Goal: Task Accomplishment & Management: Manage account settings

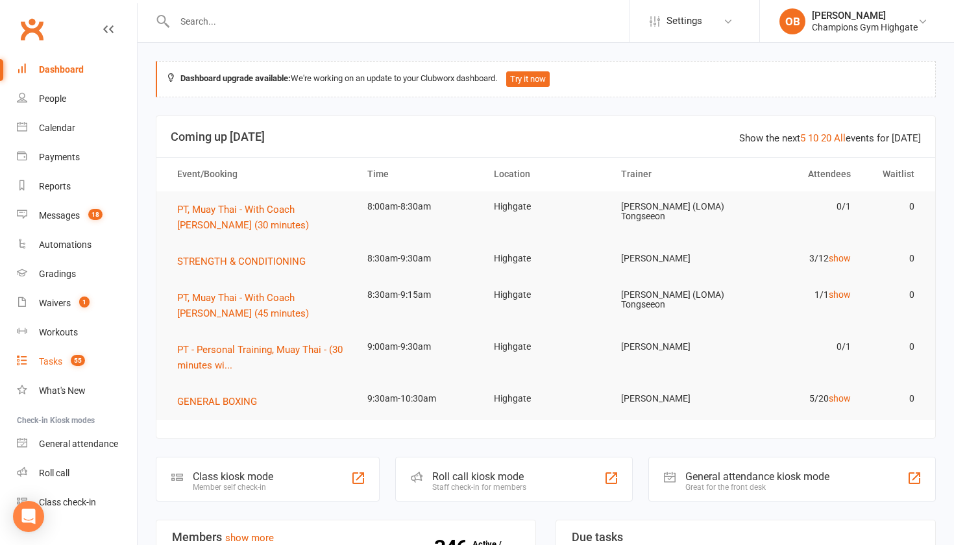
click at [41, 370] on link "Tasks 55" at bounding box center [77, 361] width 120 height 29
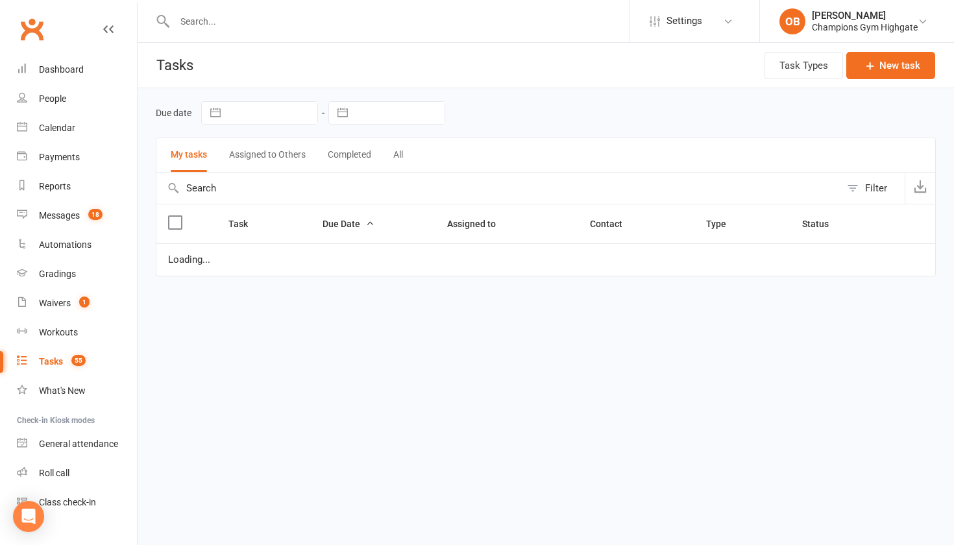
select select "waiting"
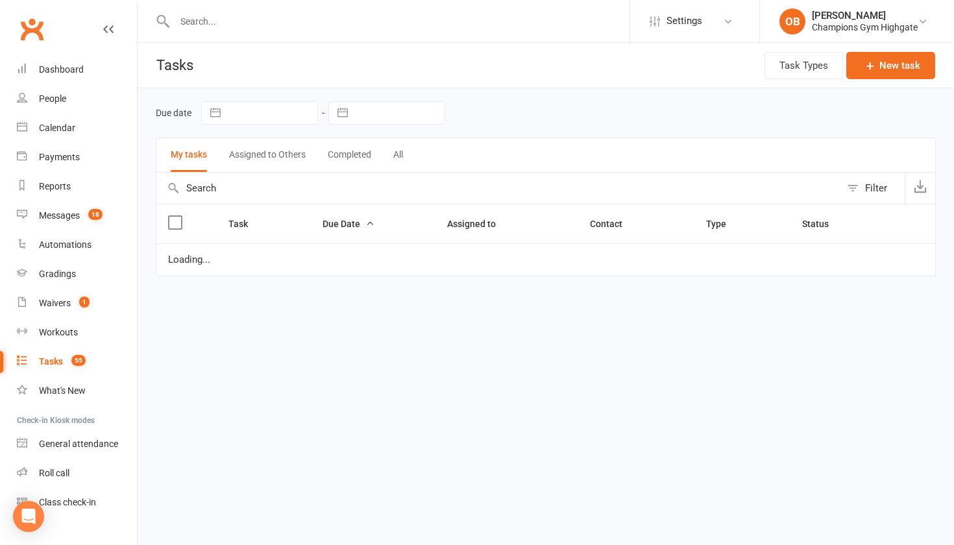
select select "waiting"
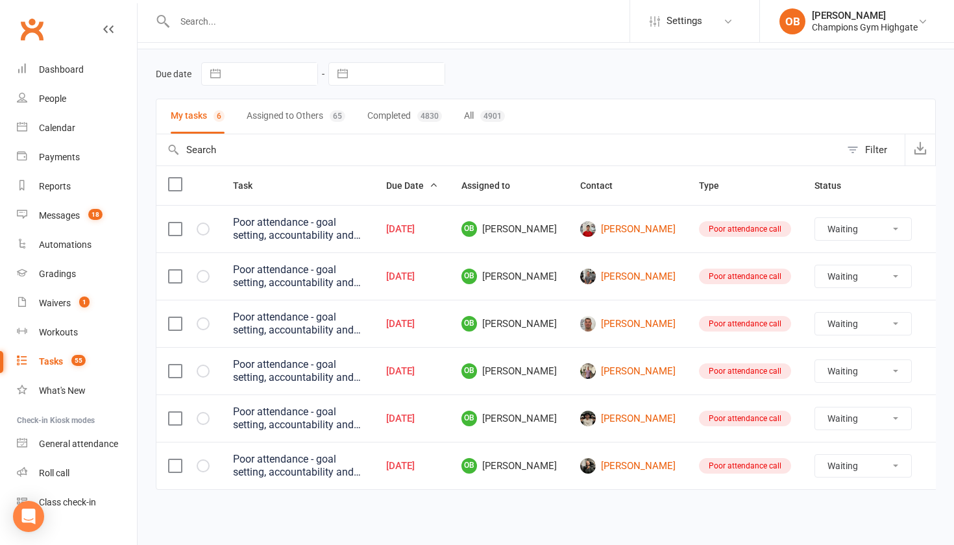
scroll to position [50, 0]
click at [606, 224] on link "[PERSON_NAME]" at bounding box center [627, 229] width 95 height 16
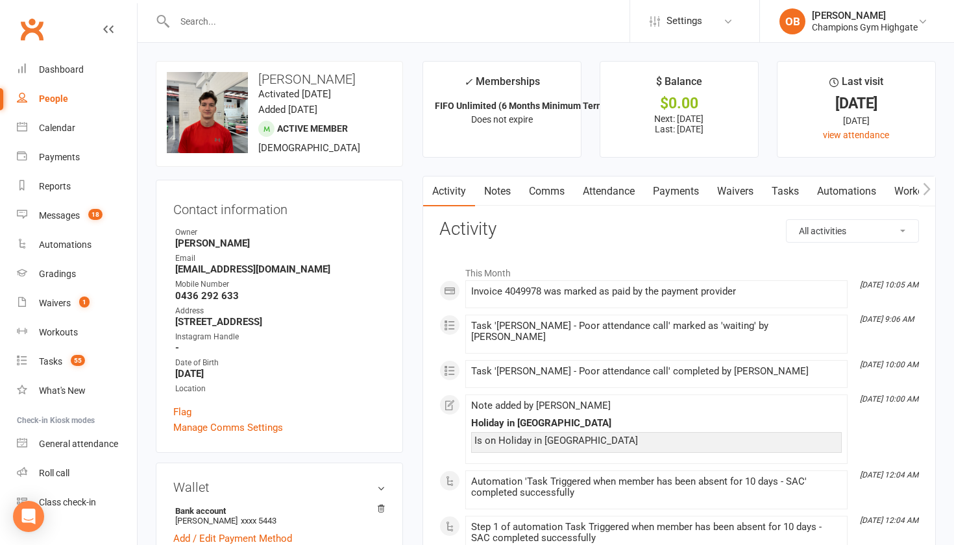
click at [507, 195] on link "Notes" at bounding box center [497, 191] width 45 height 30
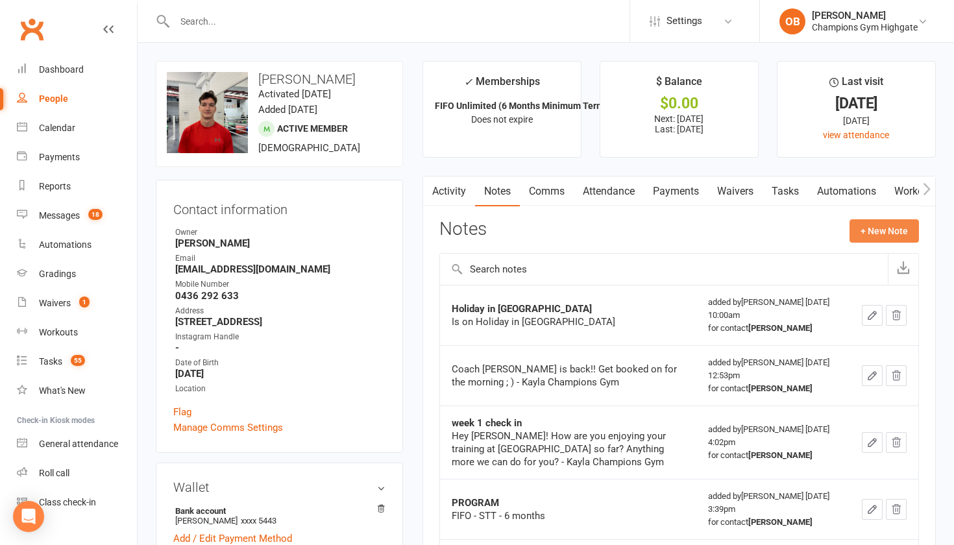
click at [858, 232] on button "+ New Note" at bounding box center [883, 230] width 69 height 23
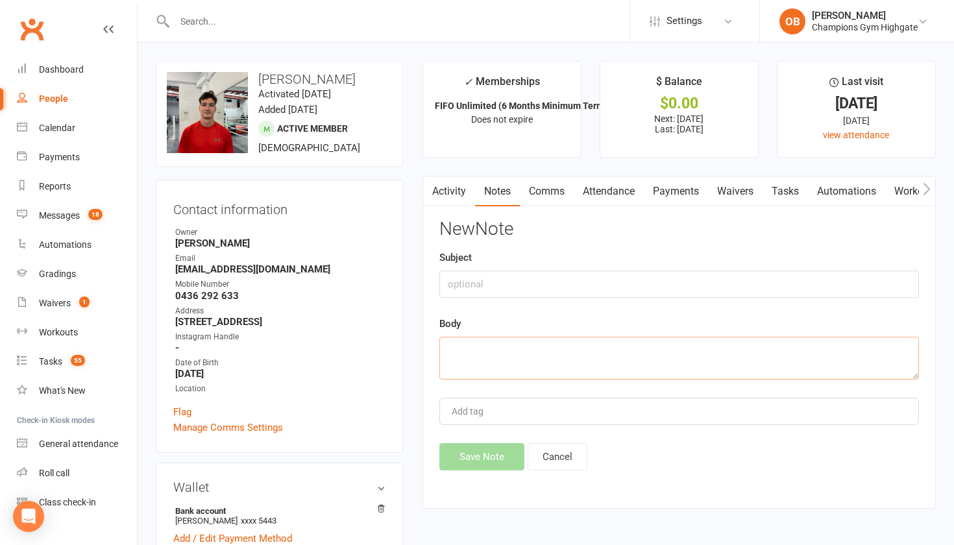
click at [501, 341] on textarea at bounding box center [678, 358] width 479 height 43
type textarea "sent attendance message [DATE]."
click at [459, 460] on button "Save Note" at bounding box center [481, 456] width 85 height 27
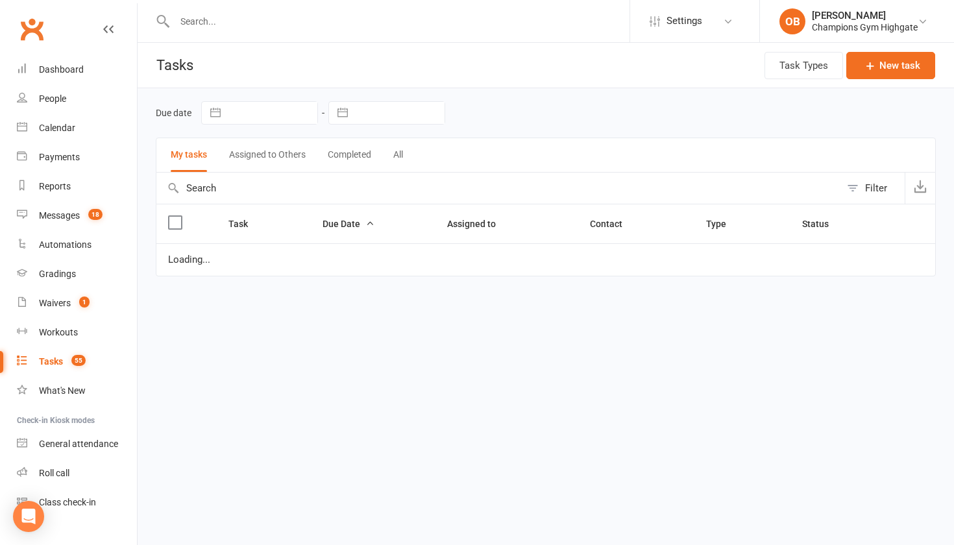
select select "waiting"
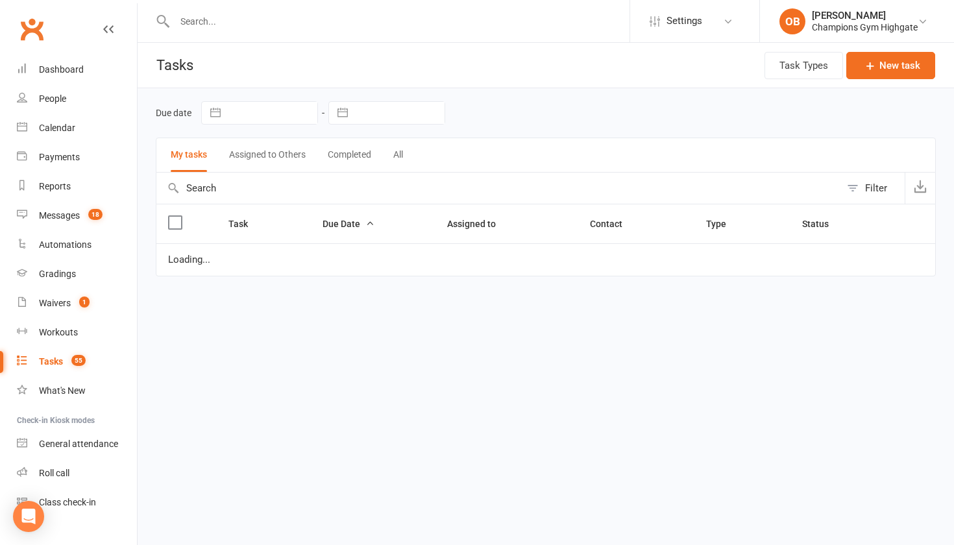
select select "waiting"
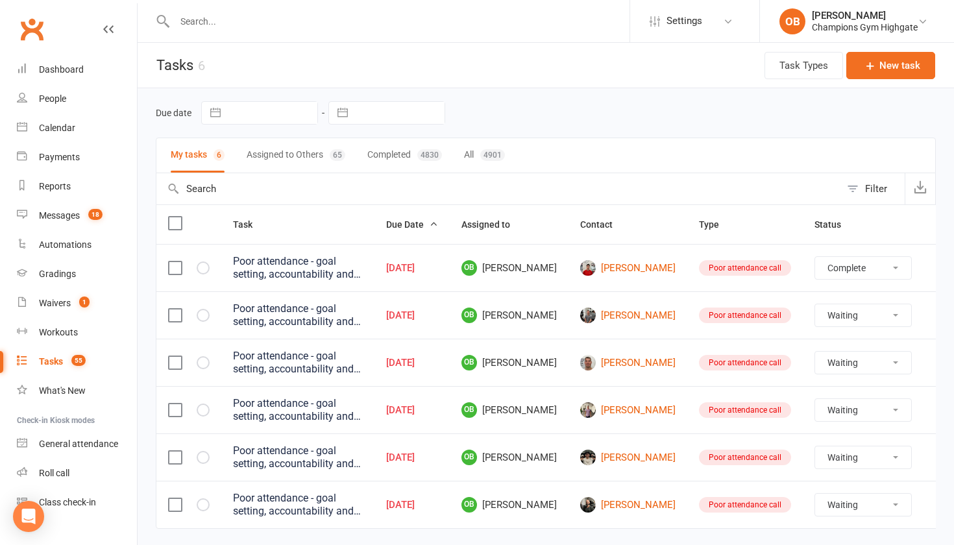
select select "waiting"
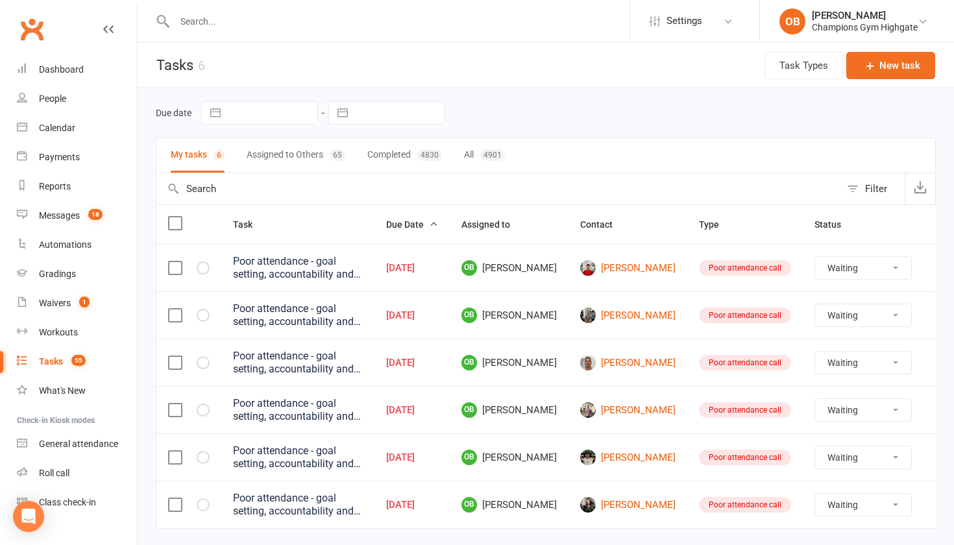
select select "waiting"
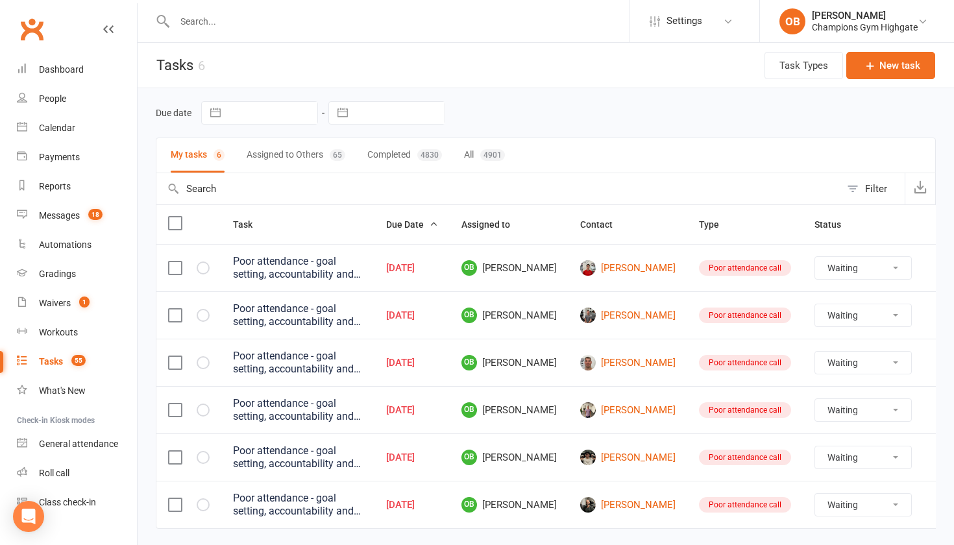
select select "waiting"
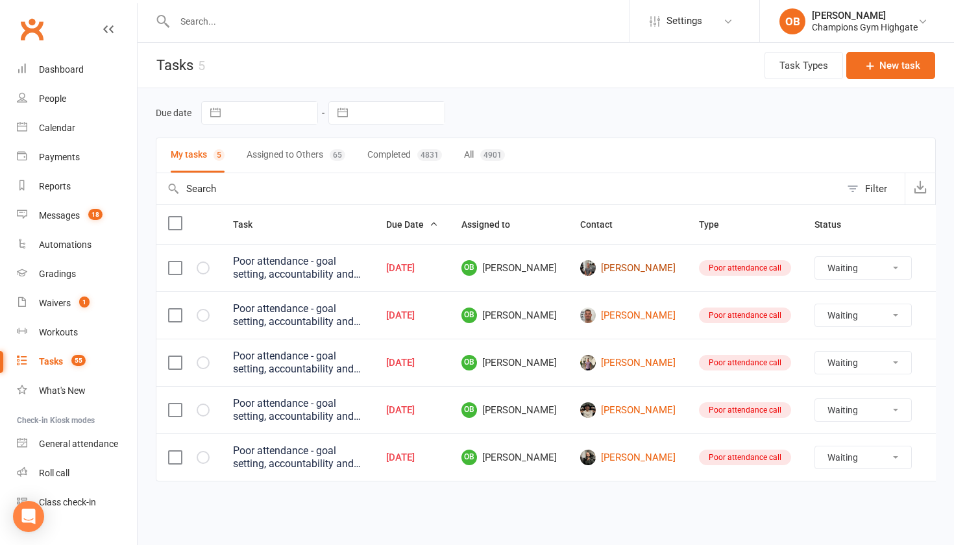
click at [610, 276] on link "[PERSON_NAME]" at bounding box center [627, 268] width 95 height 16
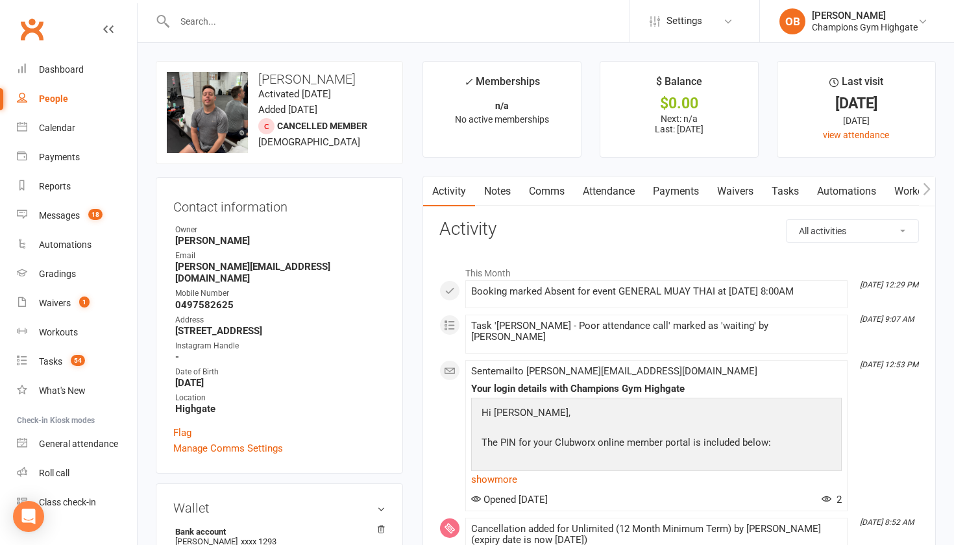
click at [502, 193] on link "Notes" at bounding box center [497, 191] width 45 height 30
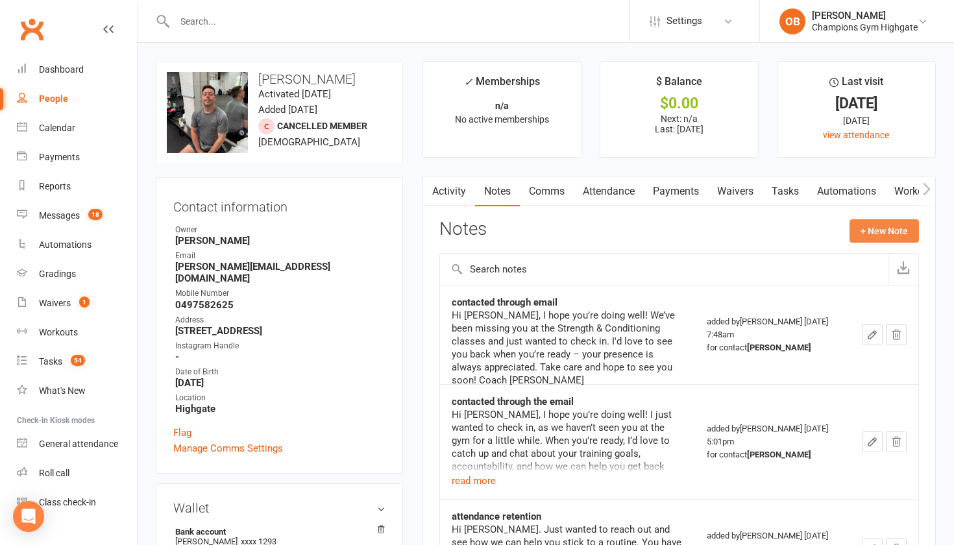
click at [858, 235] on button "+ New Note" at bounding box center [883, 230] width 69 height 23
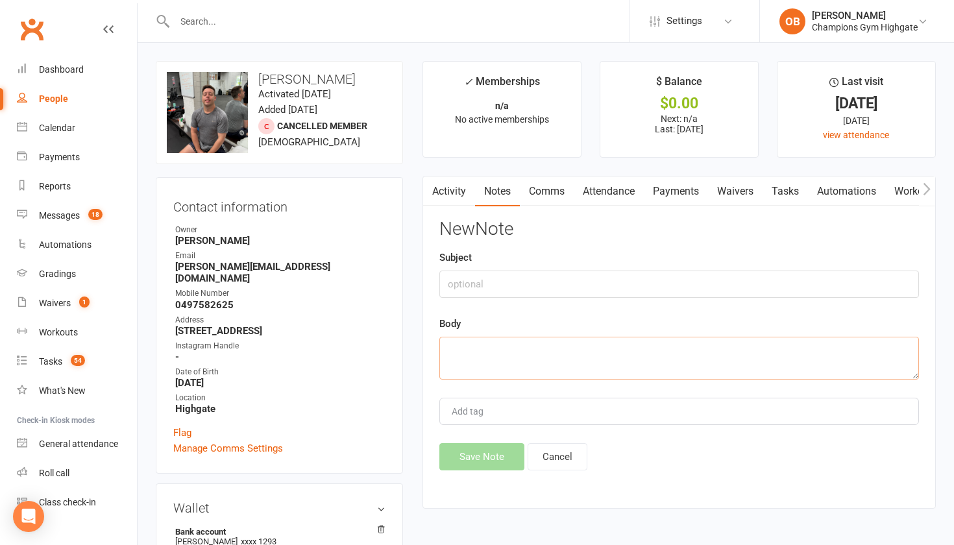
click at [653, 352] on textarea at bounding box center [678, 358] width 479 height 43
click at [629, 350] on textarea "sent attendance message [DATE] and no reply." at bounding box center [678, 358] width 479 height 43
type textarea "sent attendance message [DATE] and had no reply."
click at [490, 459] on button "Save Note" at bounding box center [481, 456] width 85 height 27
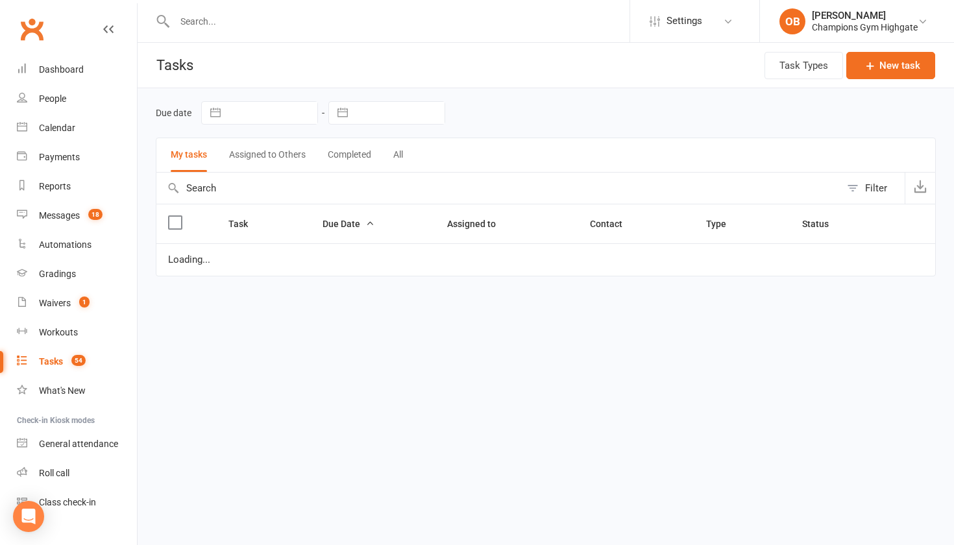
select select "waiting"
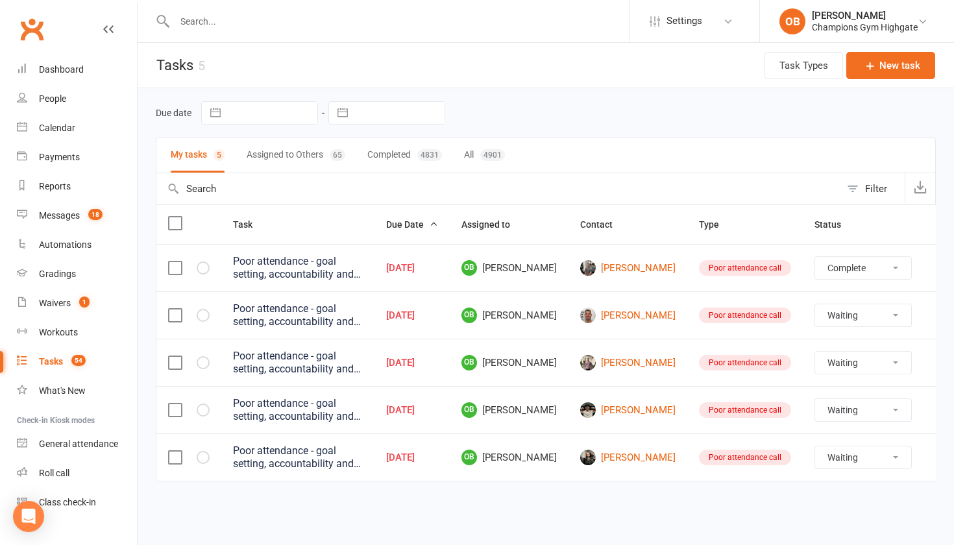
select select "waiting"
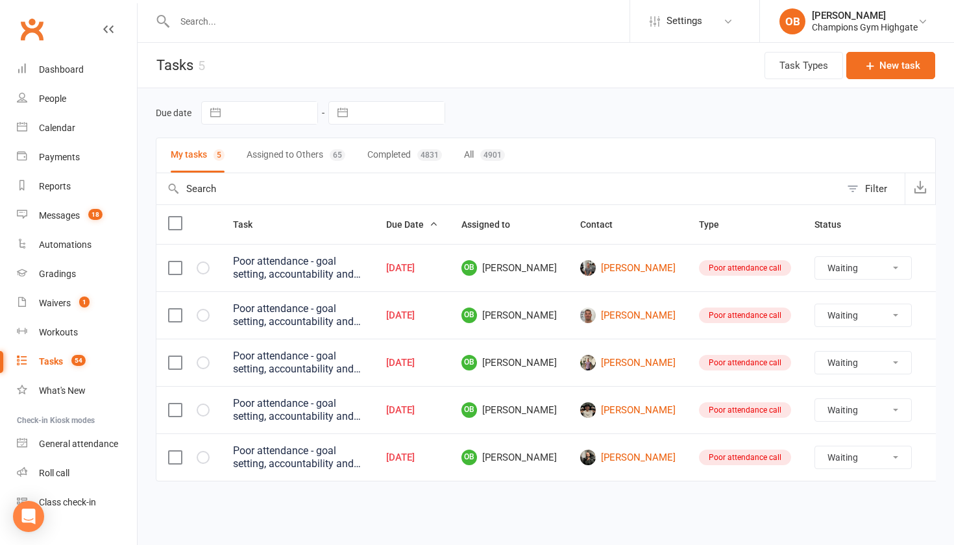
select select "waiting"
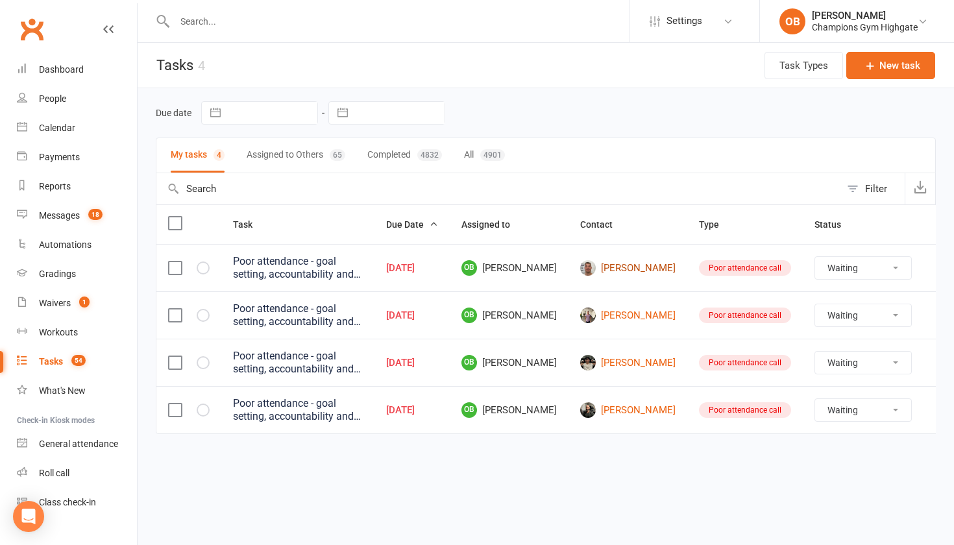
click at [619, 269] on link "[PERSON_NAME]" at bounding box center [627, 268] width 95 height 16
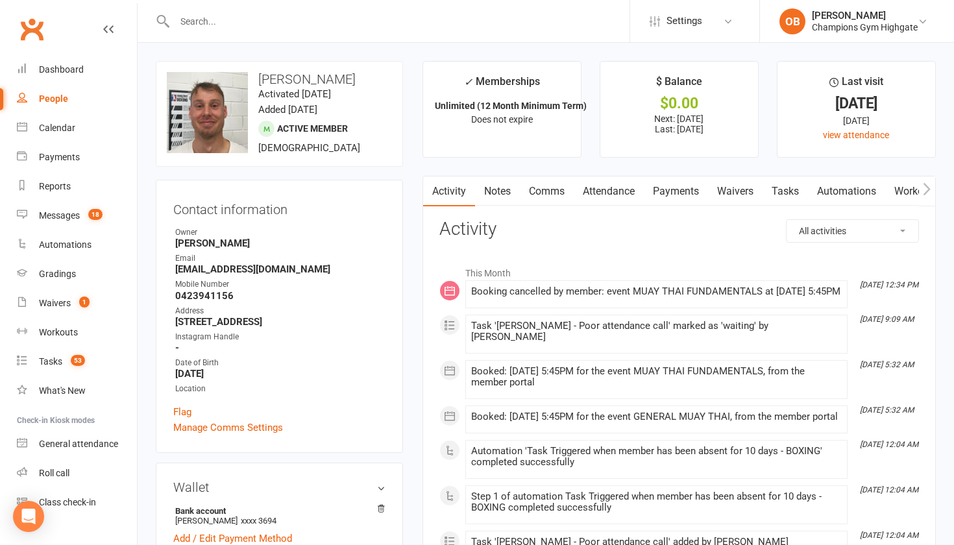
click at [505, 184] on link "Notes" at bounding box center [497, 191] width 45 height 30
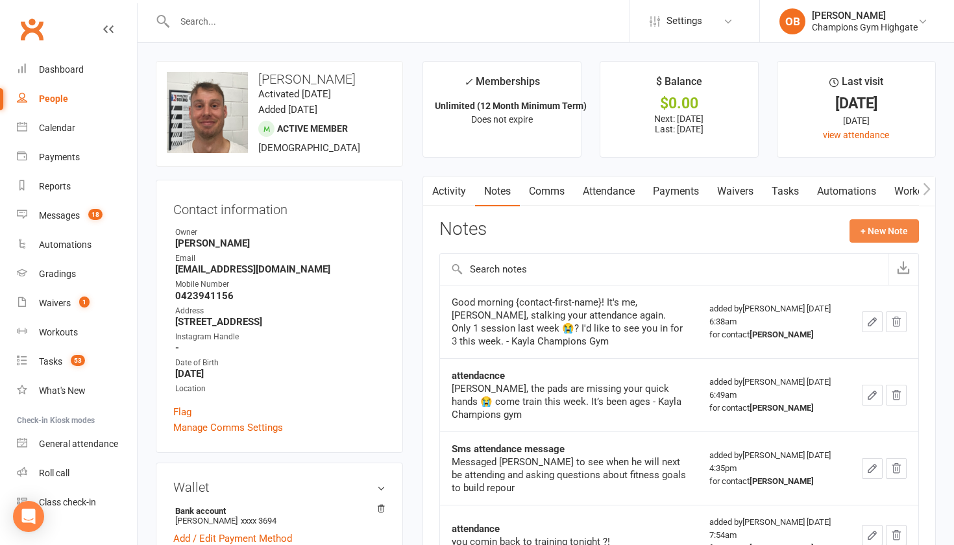
click at [858, 240] on button "+ New Note" at bounding box center [883, 230] width 69 height 23
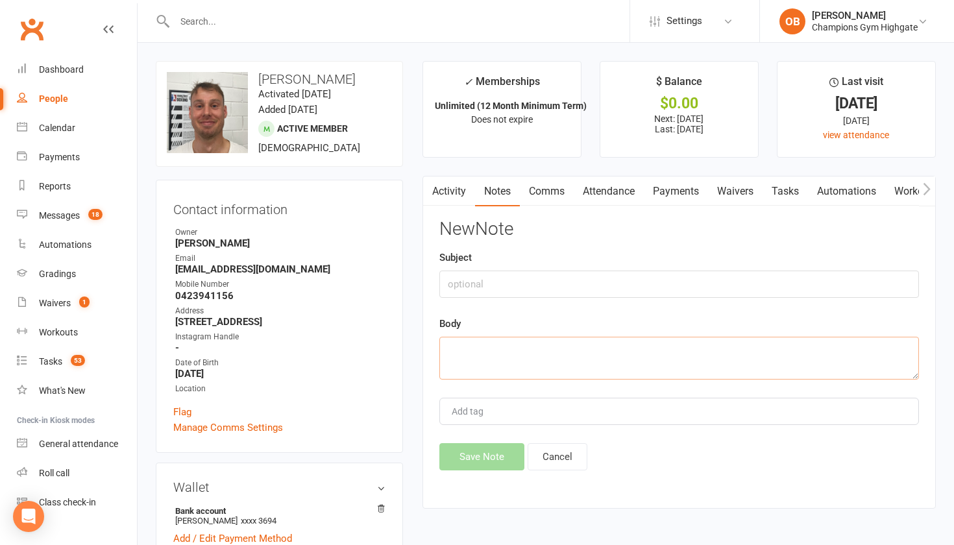
click at [595, 346] on textarea at bounding box center [678, 358] width 479 height 43
type textarea "e"
type textarea "sent attendance message on [DATE], no reply yet"
click at [502, 450] on button "Save Note" at bounding box center [481, 456] width 85 height 27
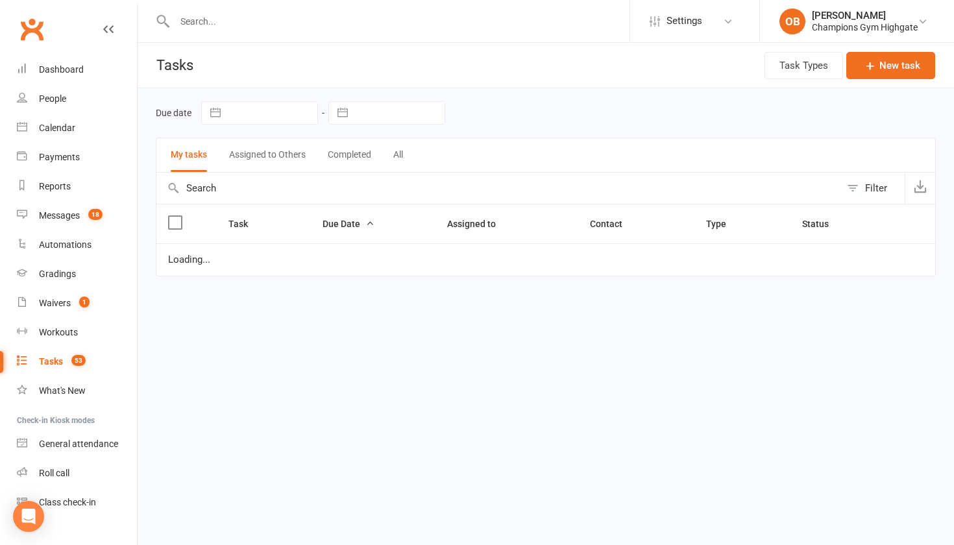
select select "waiting"
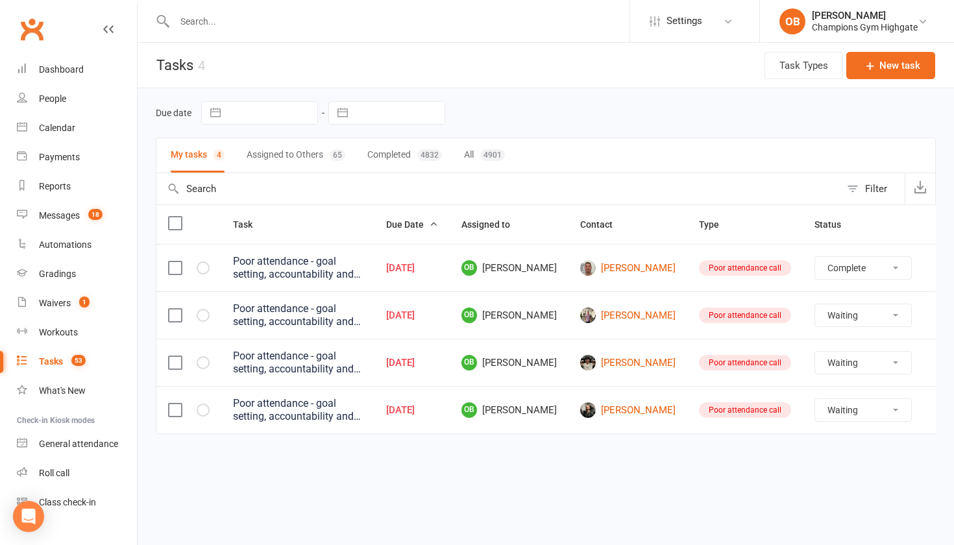
select select "waiting"
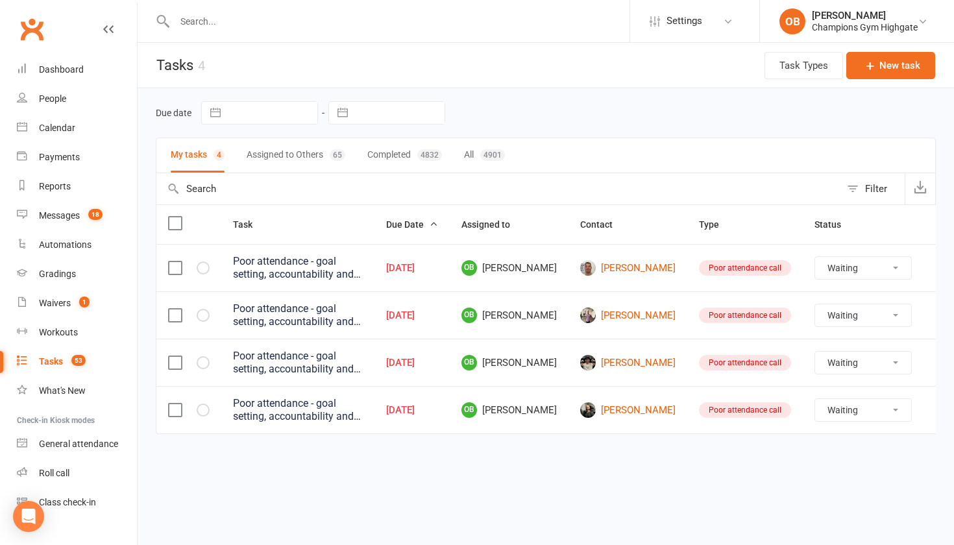
select select "waiting"
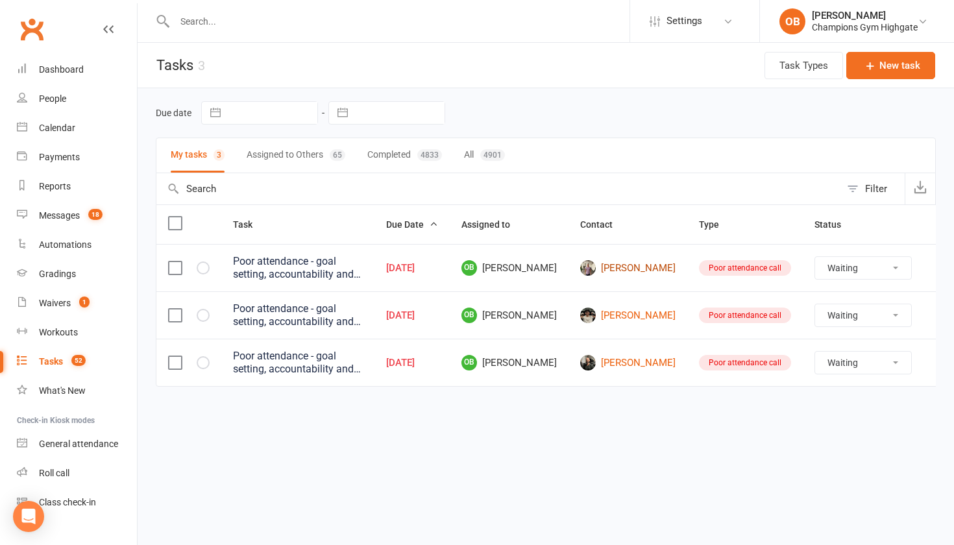
click at [616, 272] on link "[PERSON_NAME]" at bounding box center [627, 268] width 95 height 16
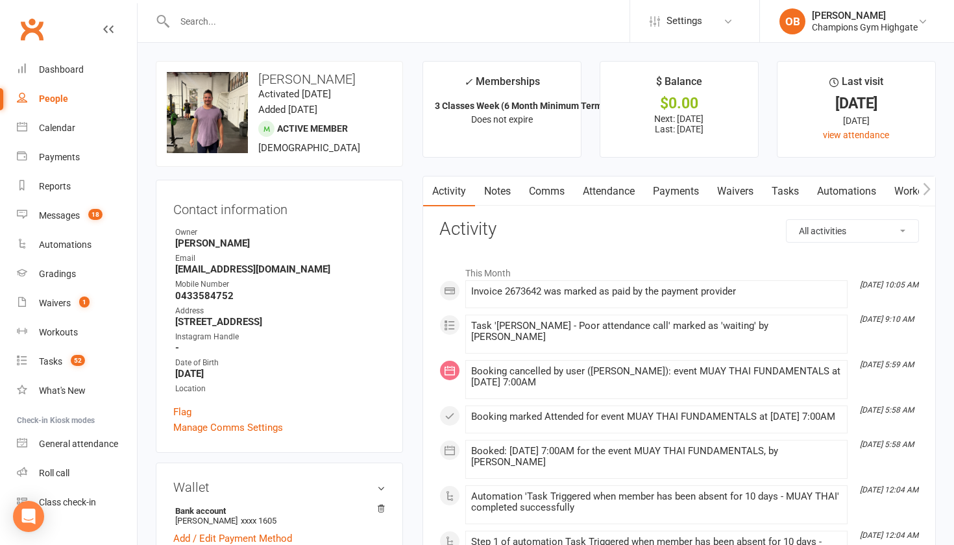
click at [507, 191] on link "Notes" at bounding box center [497, 191] width 45 height 30
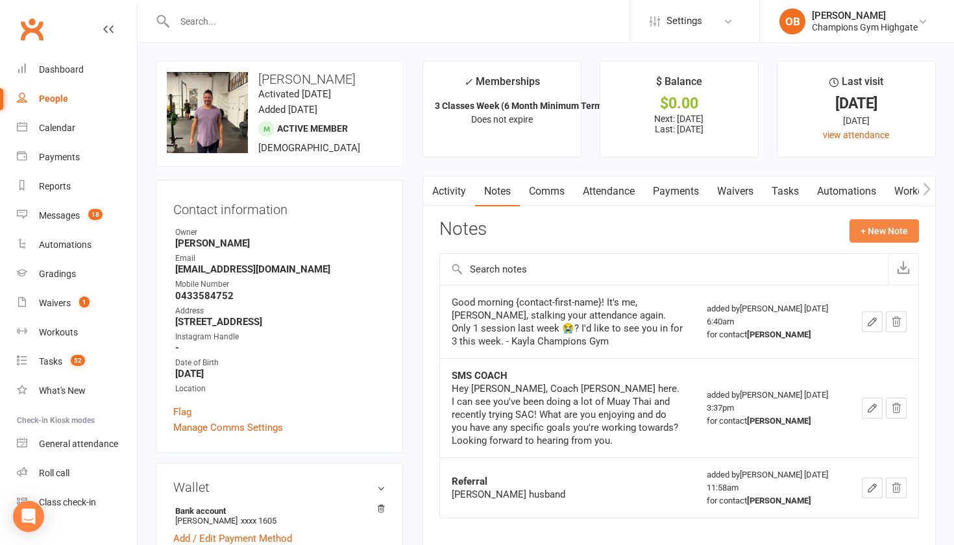
click at [858, 233] on button "+ New Note" at bounding box center [883, 230] width 69 height 23
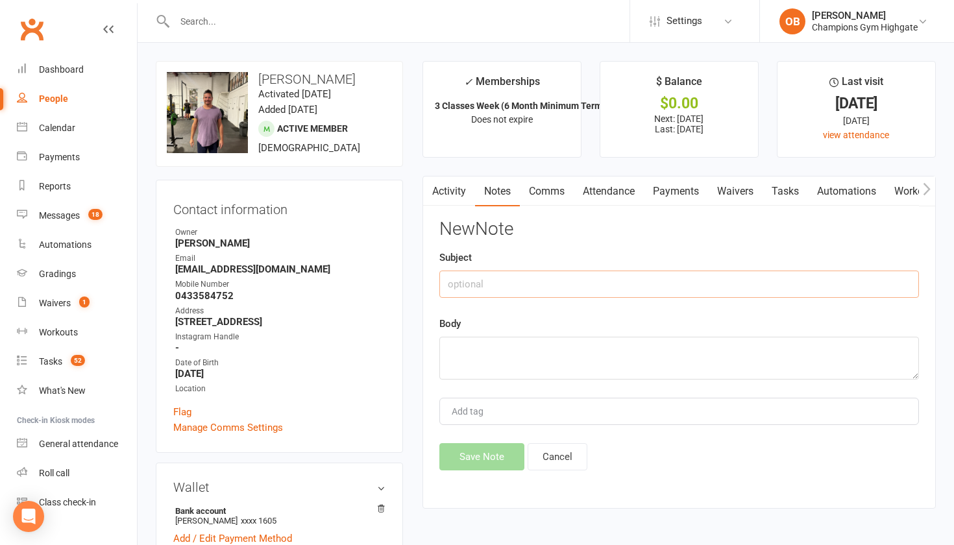
click at [742, 285] on input "text" at bounding box center [678, 283] width 479 height 27
click at [636, 351] on textarea at bounding box center [678, 358] width 479 height 43
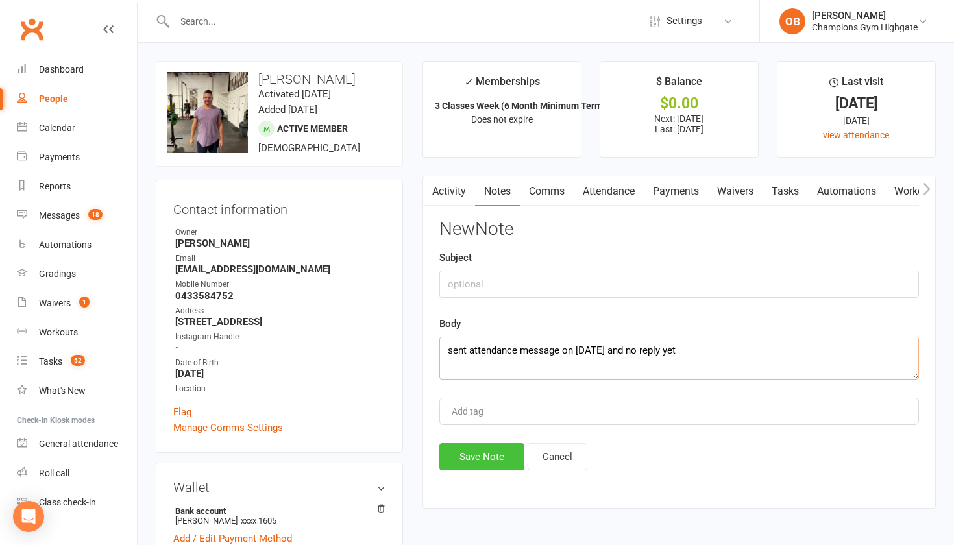
type textarea "sent attendance message on [DATE] and no reply yet"
click at [490, 461] on button "Save Note" at bounding box center [481, 456] width 85 height 27
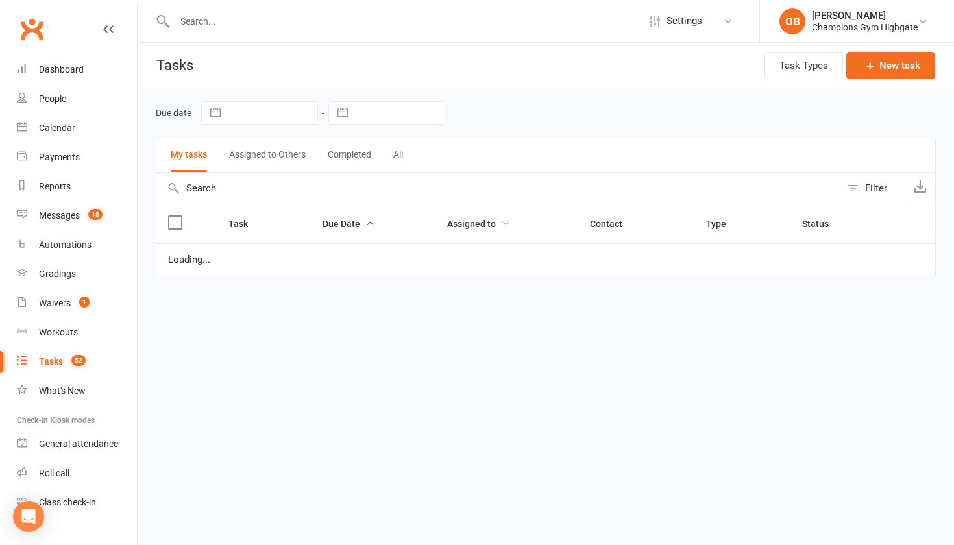
select select "waiting"
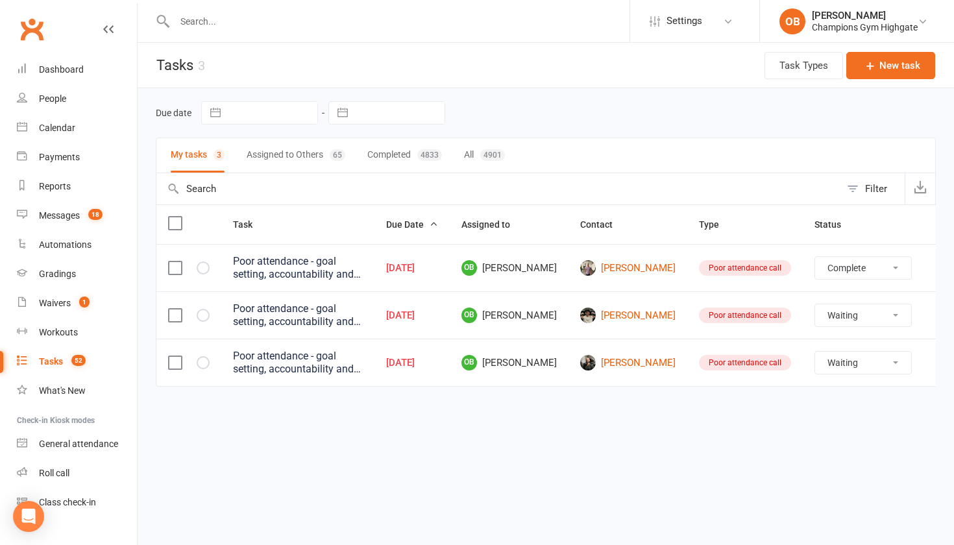
select select "waiting"
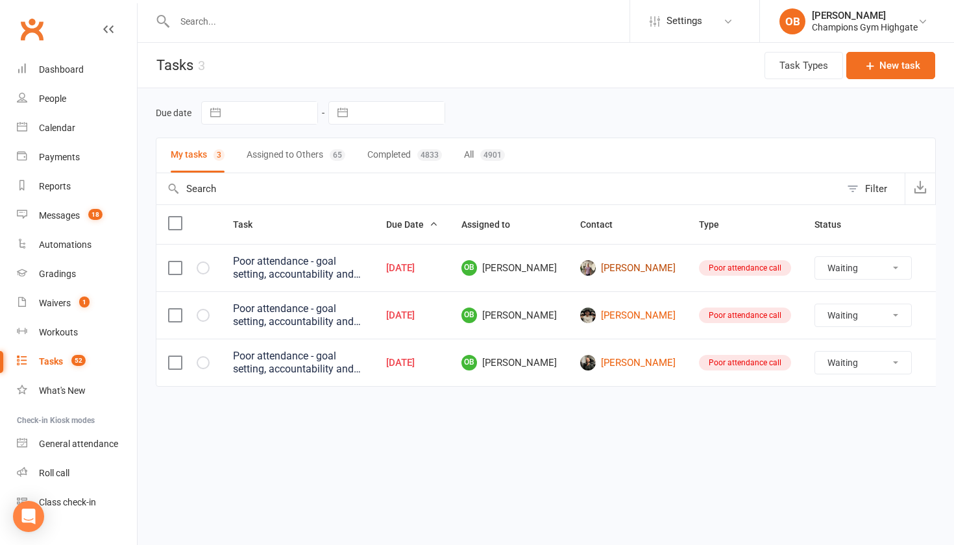
select select "waiting"
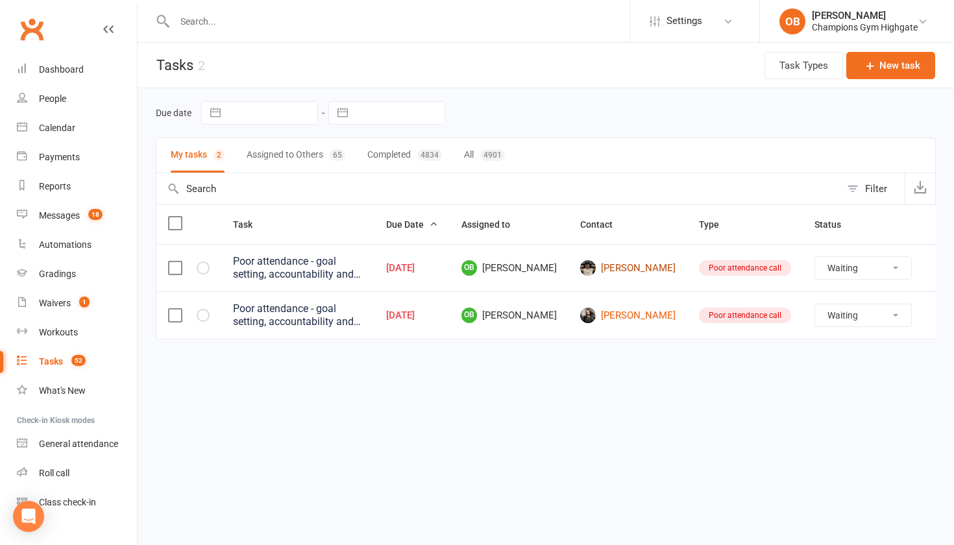
click at [619, 276] on link "[PERSON_NAME]" at bounding box center [627, 268] width 95 height 16
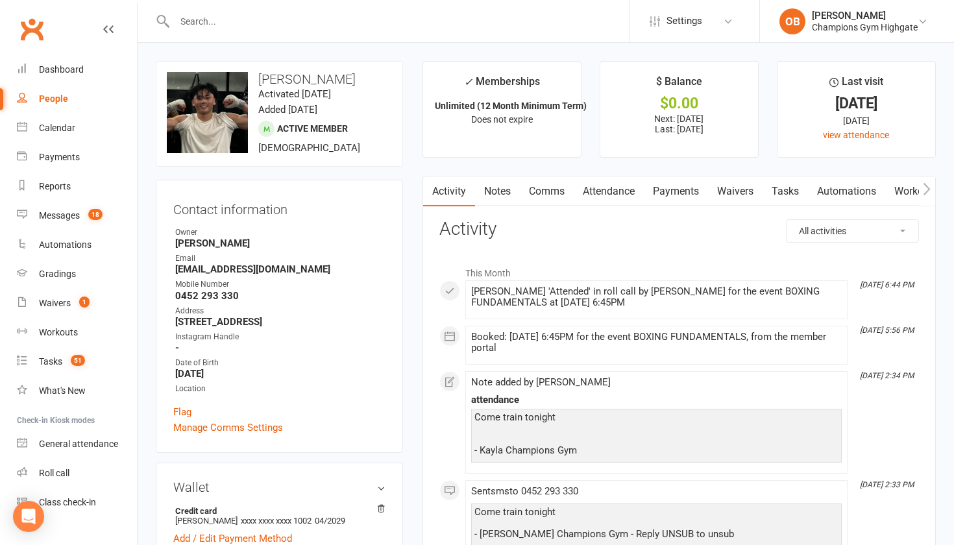
click at [506, 193] on link "Notes" at bounding box center [497, 191] width 45 height 30
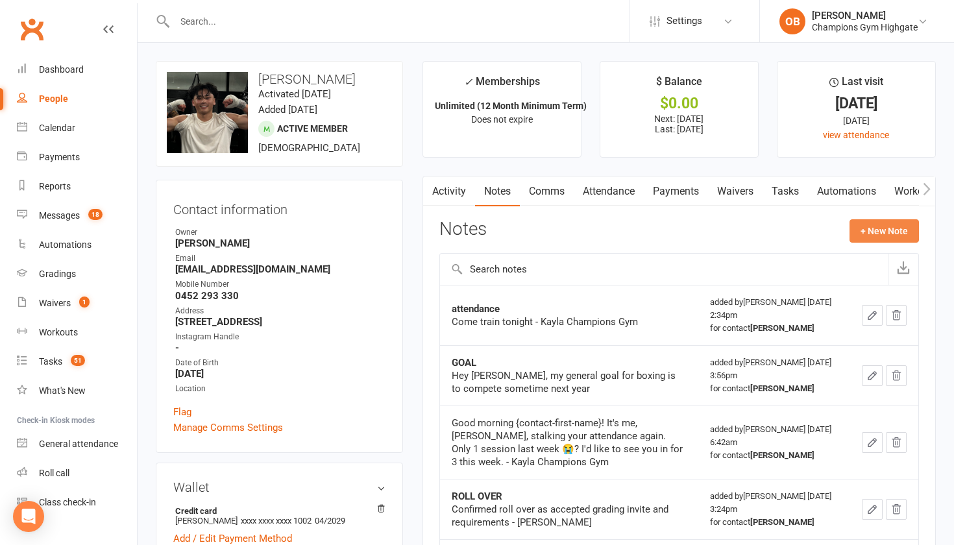
click at [858, 228] on button "+ New Note" at bounding box center [883, 230] width 69 height 23
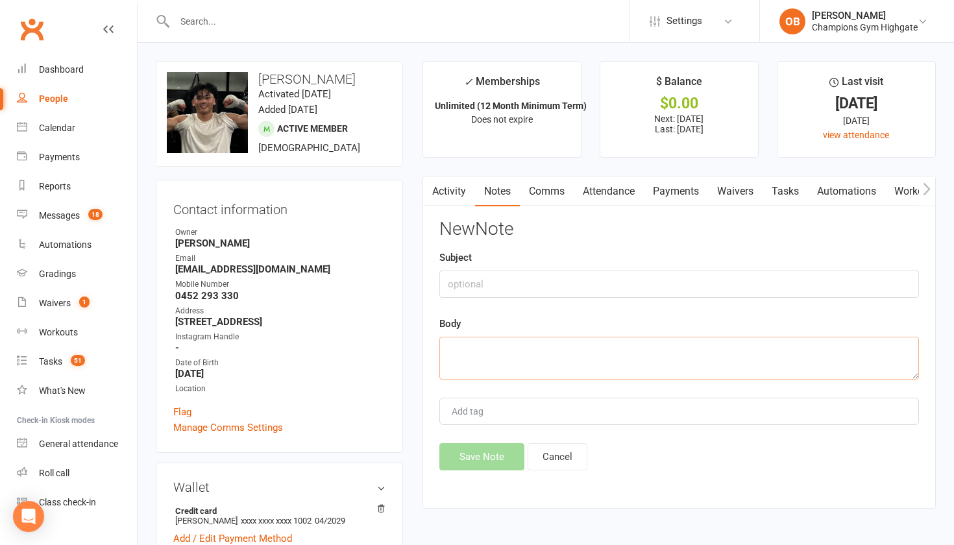
click at [571, 357] on textarea at bounding box center [678, 358] width 479 height 43
type textarea "a"
type textarea "s"
type textarea "attended a class last night after messaging"
click at [486, 459] on button "Save Note" at bounding box center [481, 456] width 85 height 27
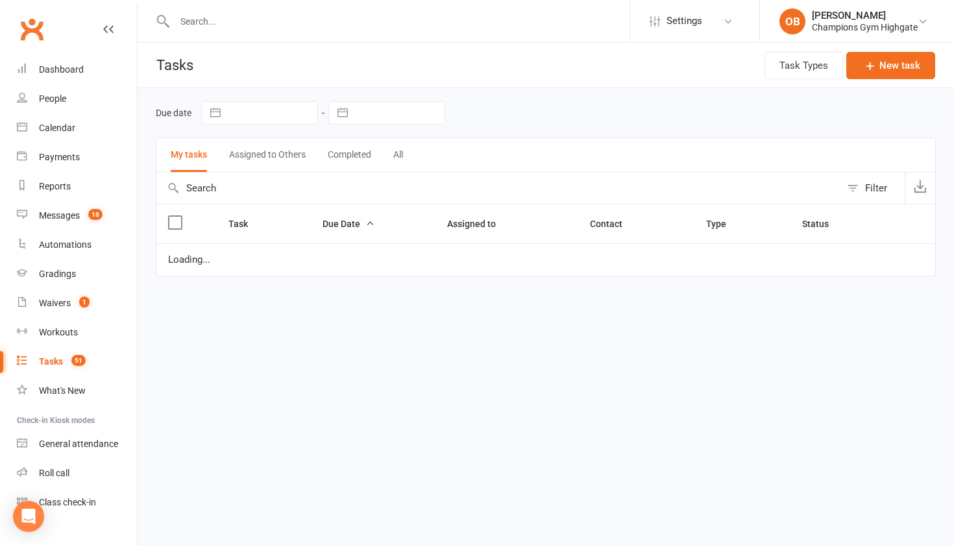
select select "waiting"
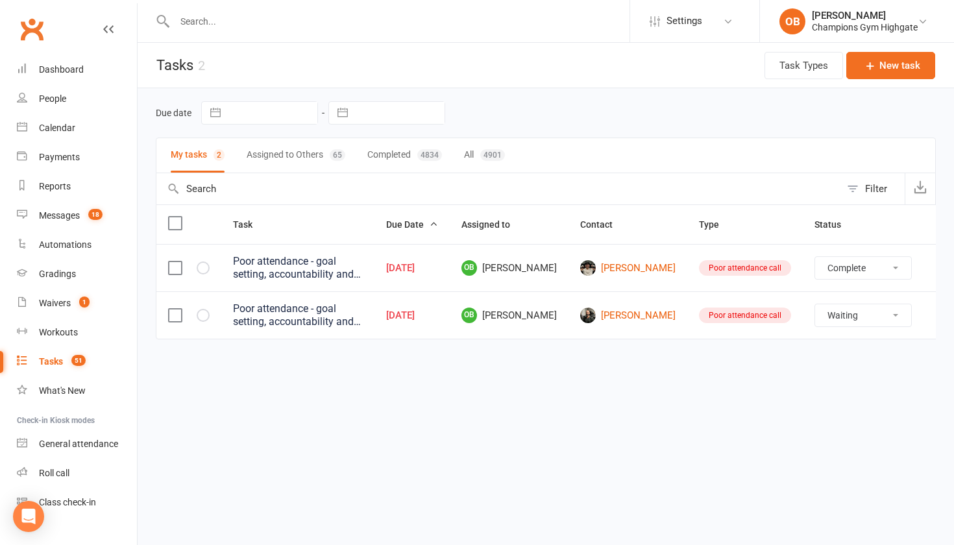
select select "waiting"
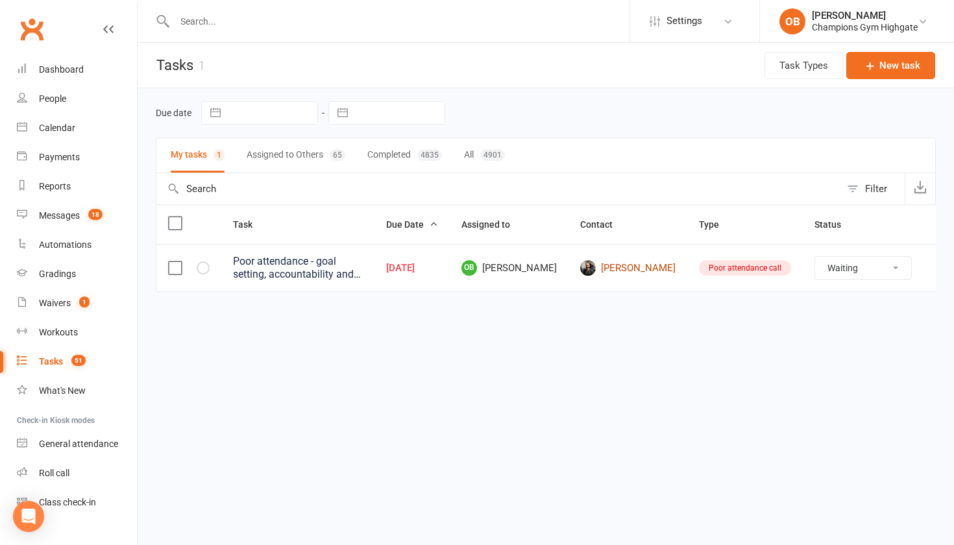
click at [616, 269] on link "[PERSON_NAME]" at bounding box center [627, 268] width 95 height 16
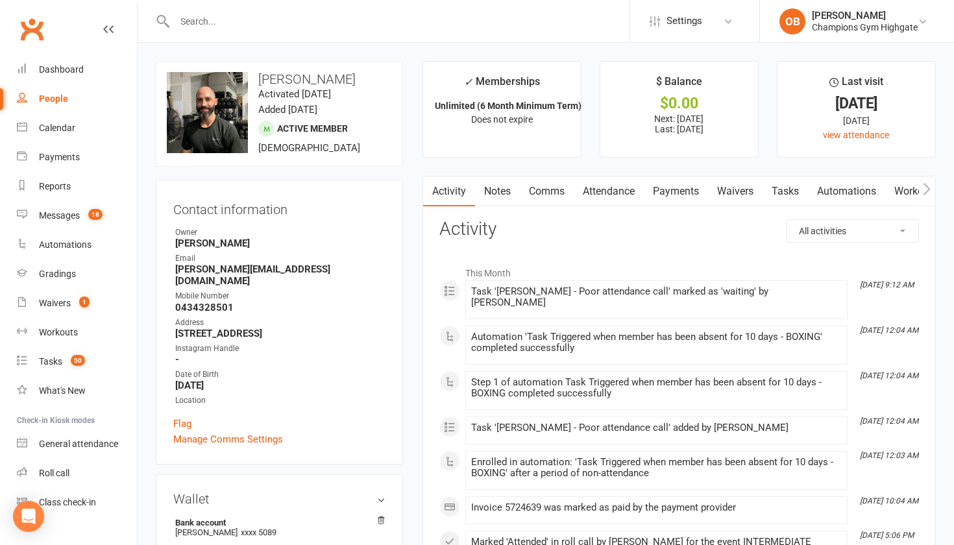
click at [504, 189] on link "Notes" at bounding box center [497, 191] width 45 height 30
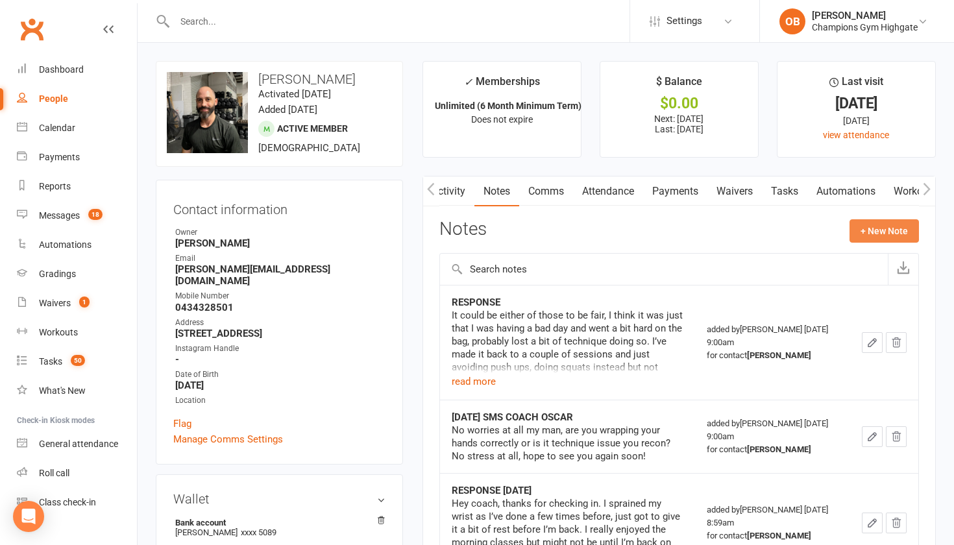
click at [858, 223] on button "+ New Note" at bounding box center [883, 230] width 69 height 23
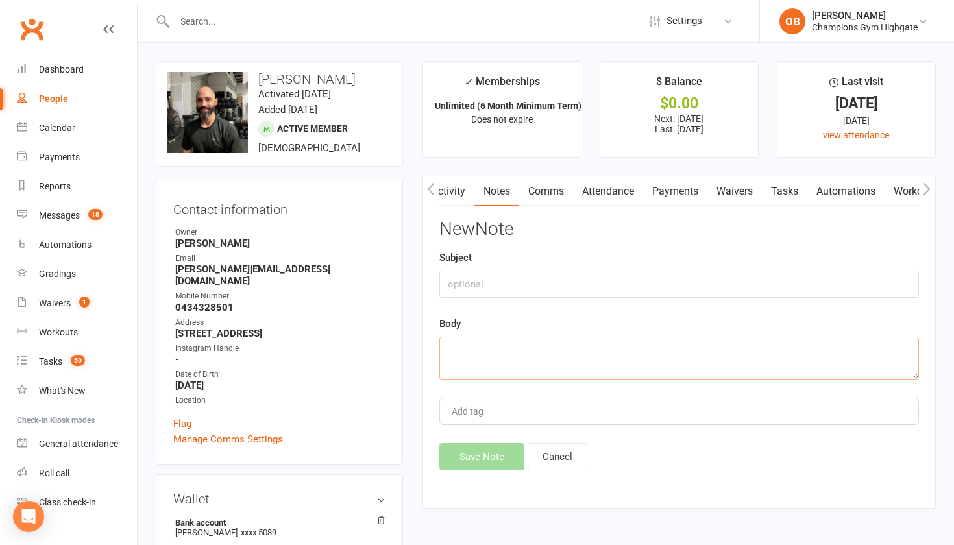
click at [568, 365] on textarea at bounding box center [678, 358] width 479 height 43
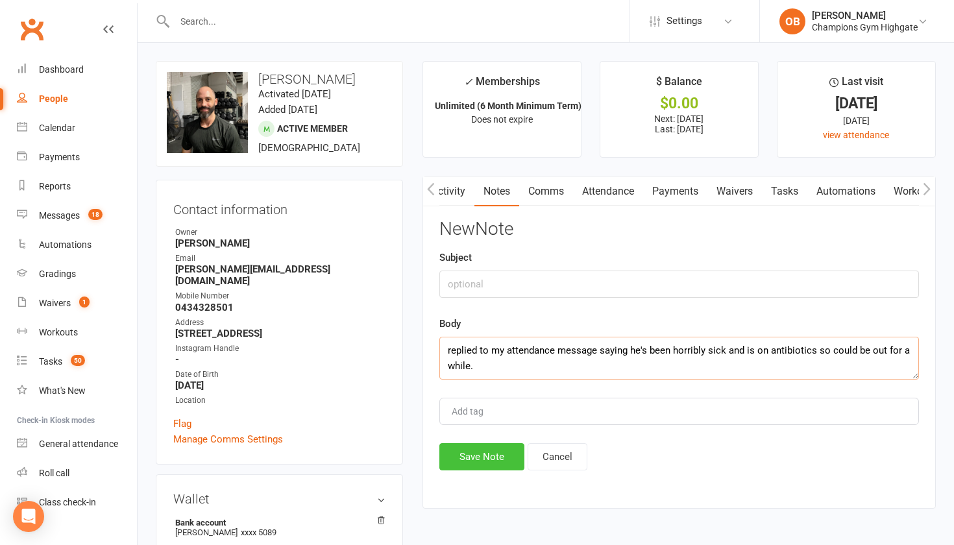
type textarea "replied to my attendance message saying he's been horribly sick and is on antib…"
click at [493, 446] on button "Save Note" at bounding box center [481, 456] width 85 height 27
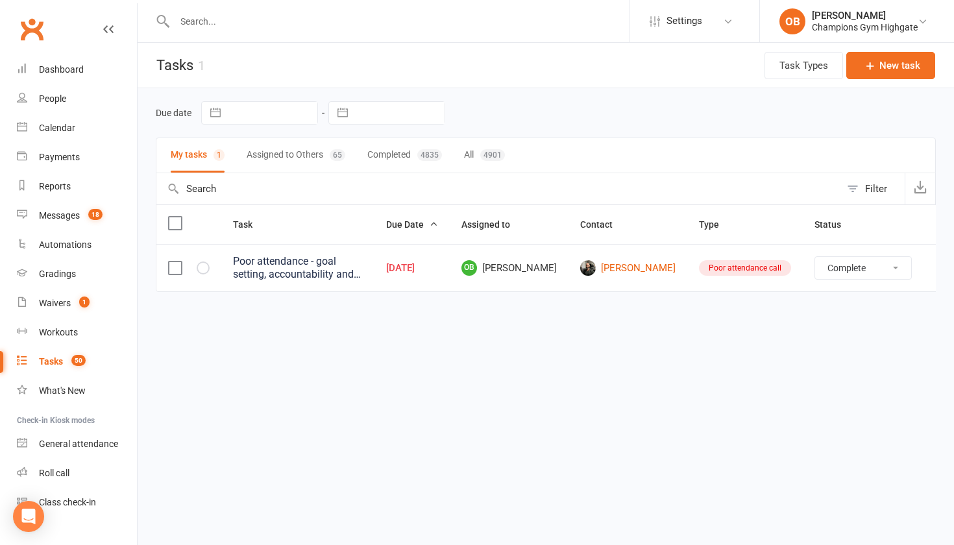
select select "waiting"
